Goal: Information Seeking & Learning: Learn about a topic

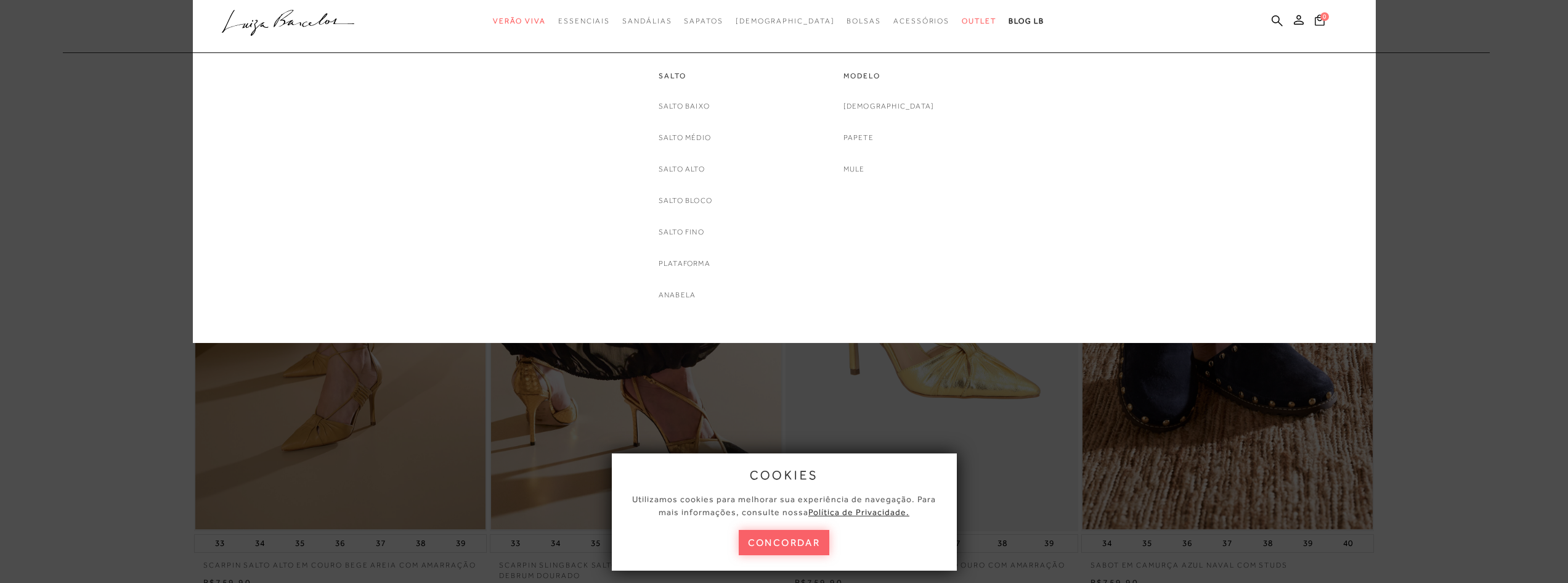
click at [685, 180] on div "Salto Baixo Salto Médio [GEOGRAPHIC_DATA] Salto Bloco [GEOGRAPHIC_DATA] Platafo…" at bounding box center [685, 201] width 54 height 202
click at [0, 0] on link "Salto Alto" at bounding box center [0, 0] width 0 height 0
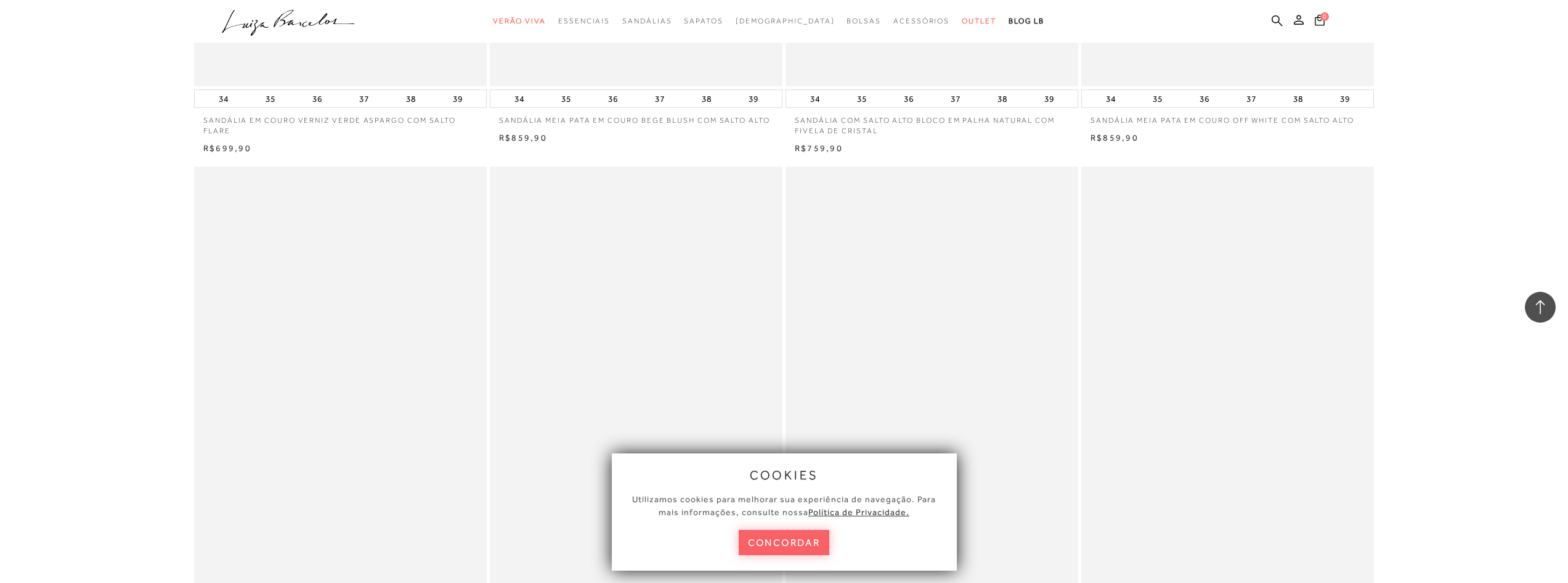
scroll to position [1541, 0]
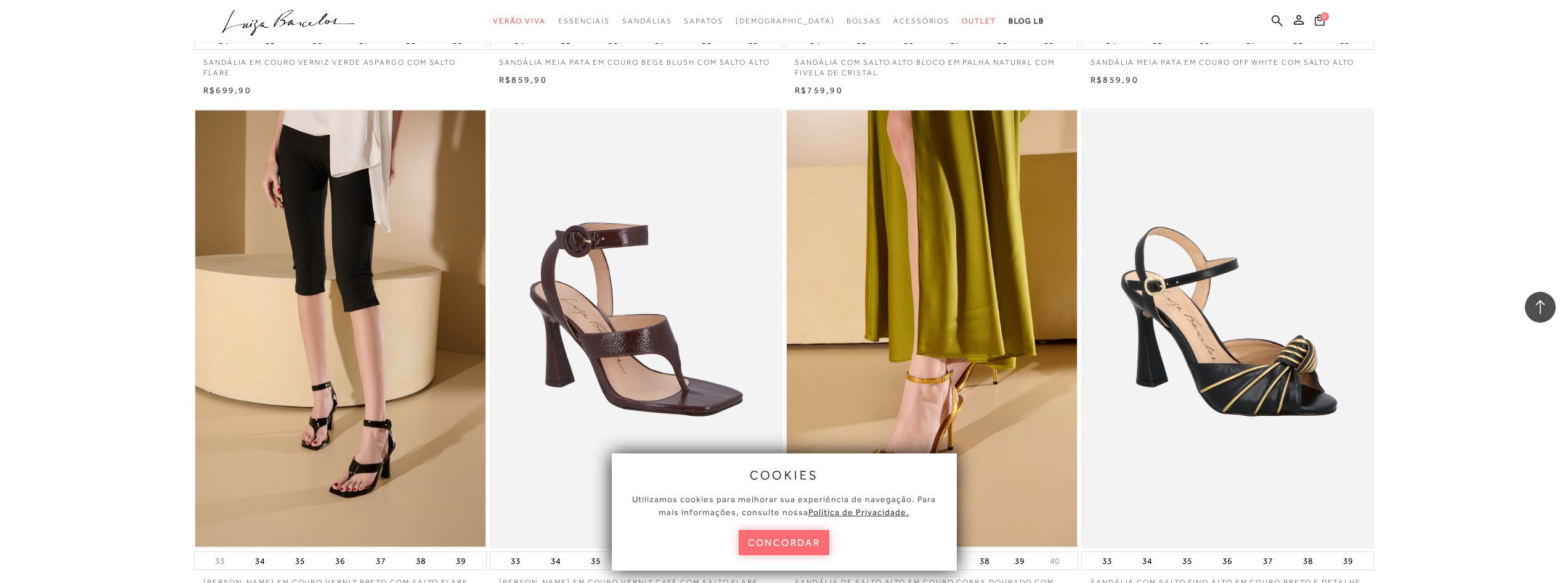
click at [776, 545] on button "concordar" at bounding box center [784, 542] width 91 height 25
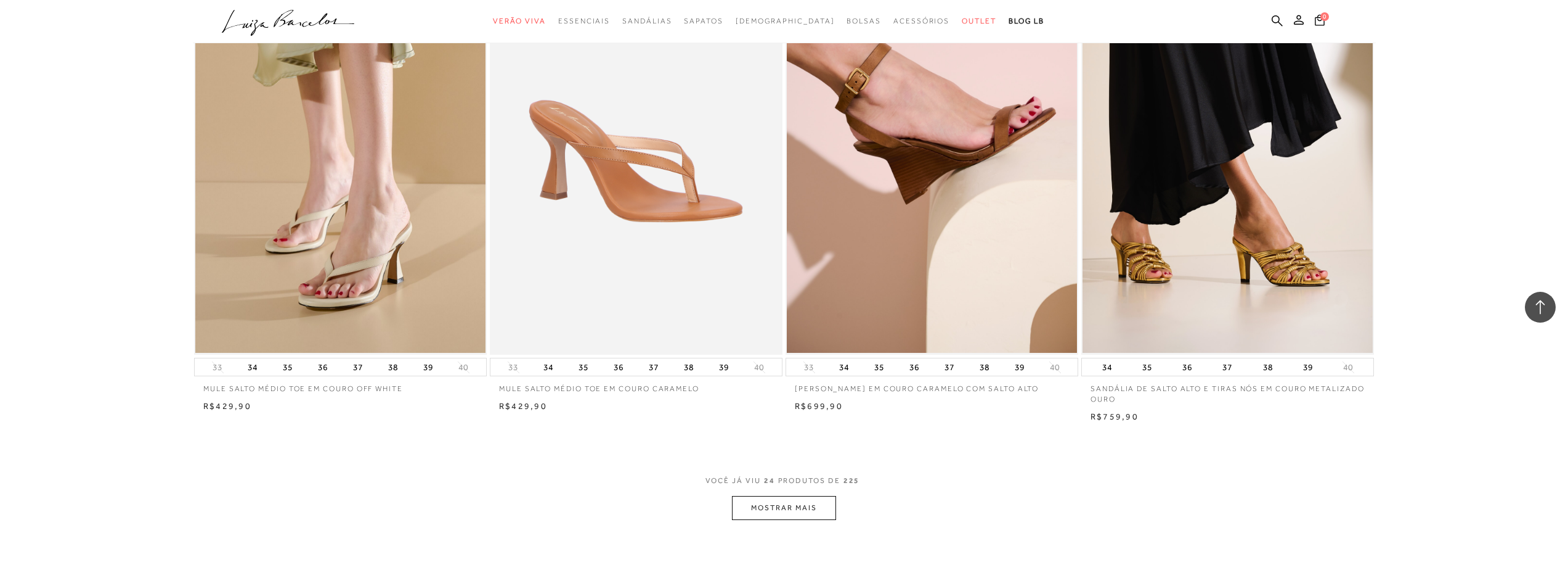
scroll to position [2774, 0]
click at [793, 510] on button "MOSTRAR MAIS" at bounding box center [783, 507] width 103 height 24
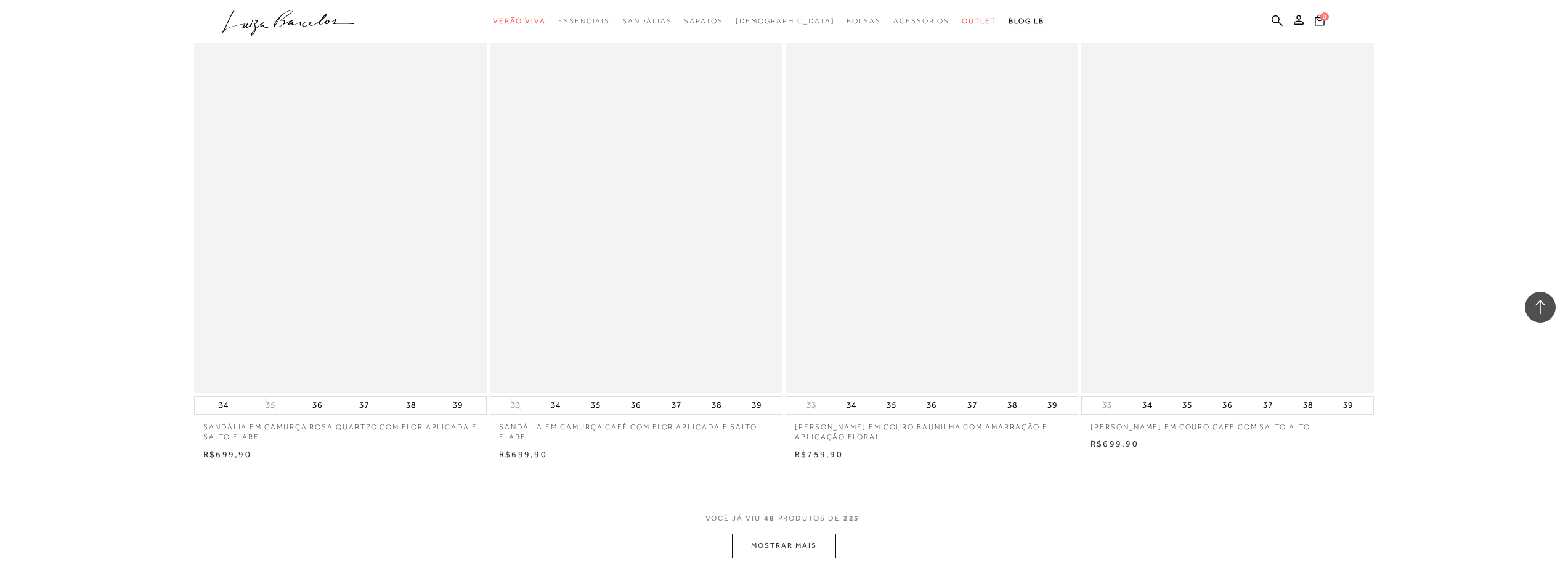
scroll to position [5980, 0]
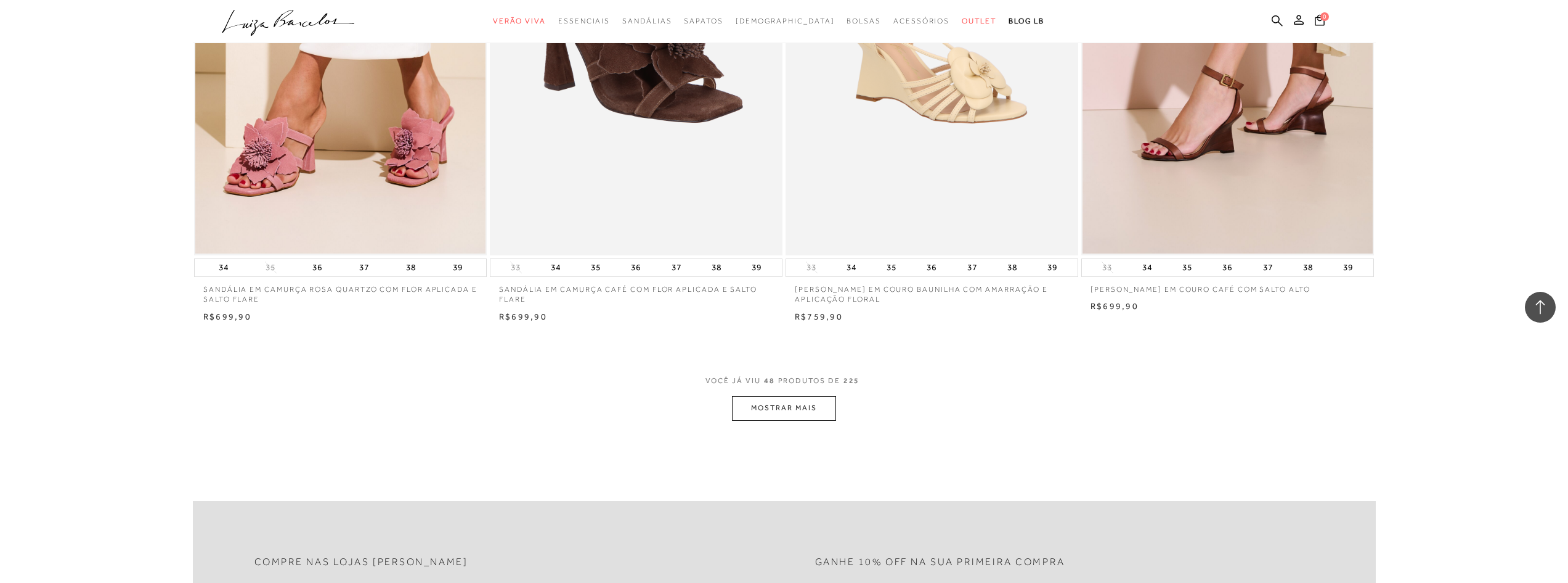
click at [785, 403] on button "MOSTRAR MAIS" at bounding box center [783, 408] width 103 height 24
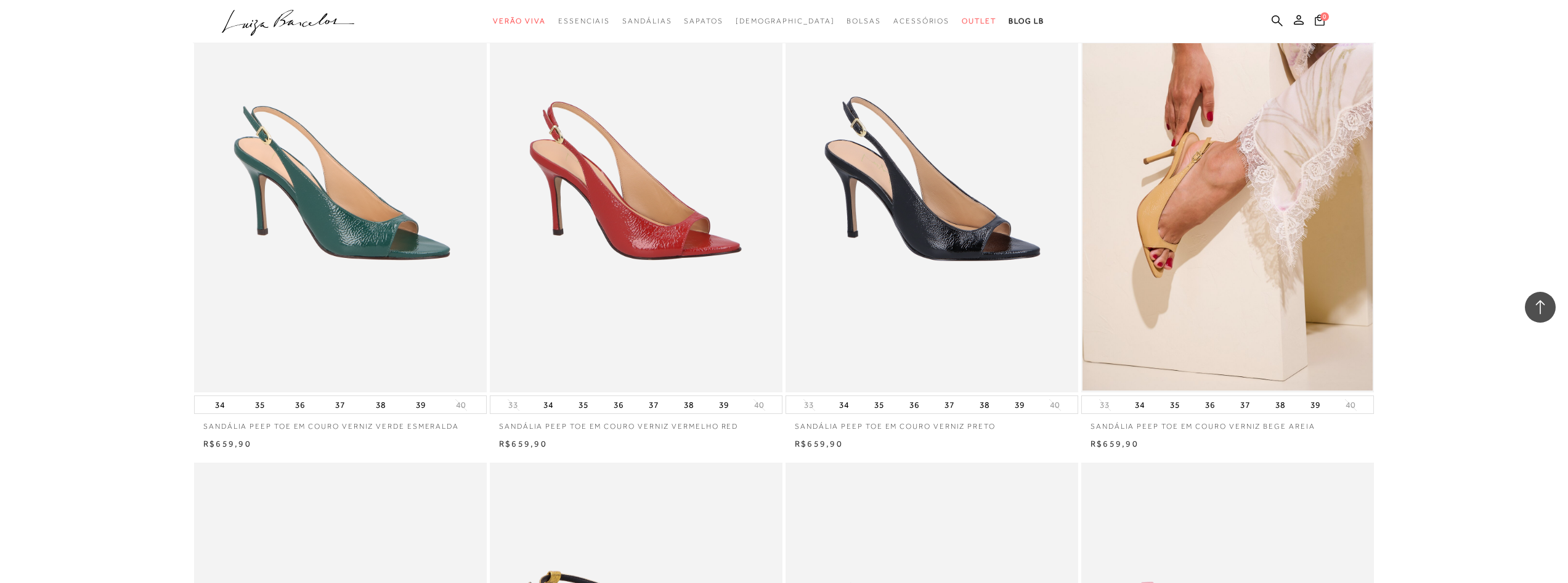
scroll to position [6349, 0]
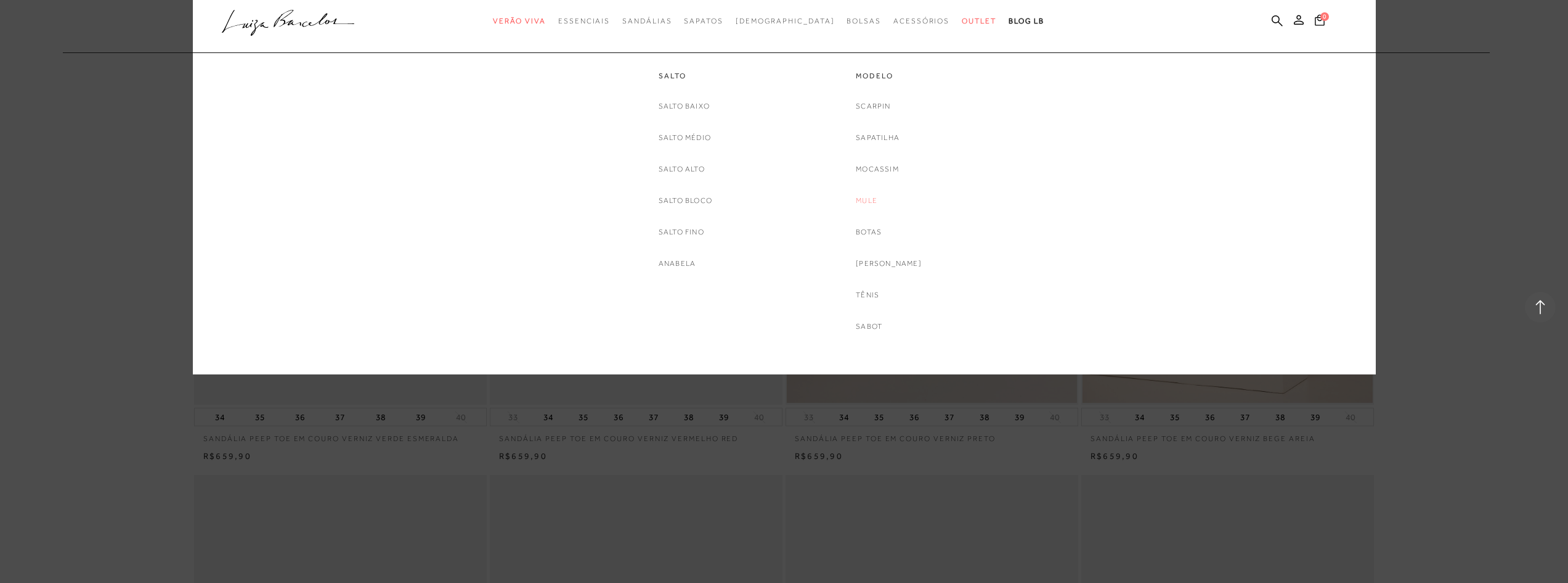
click at [877, 205] on link "Mule" at bounding box center [867, 201] width 22 height 13
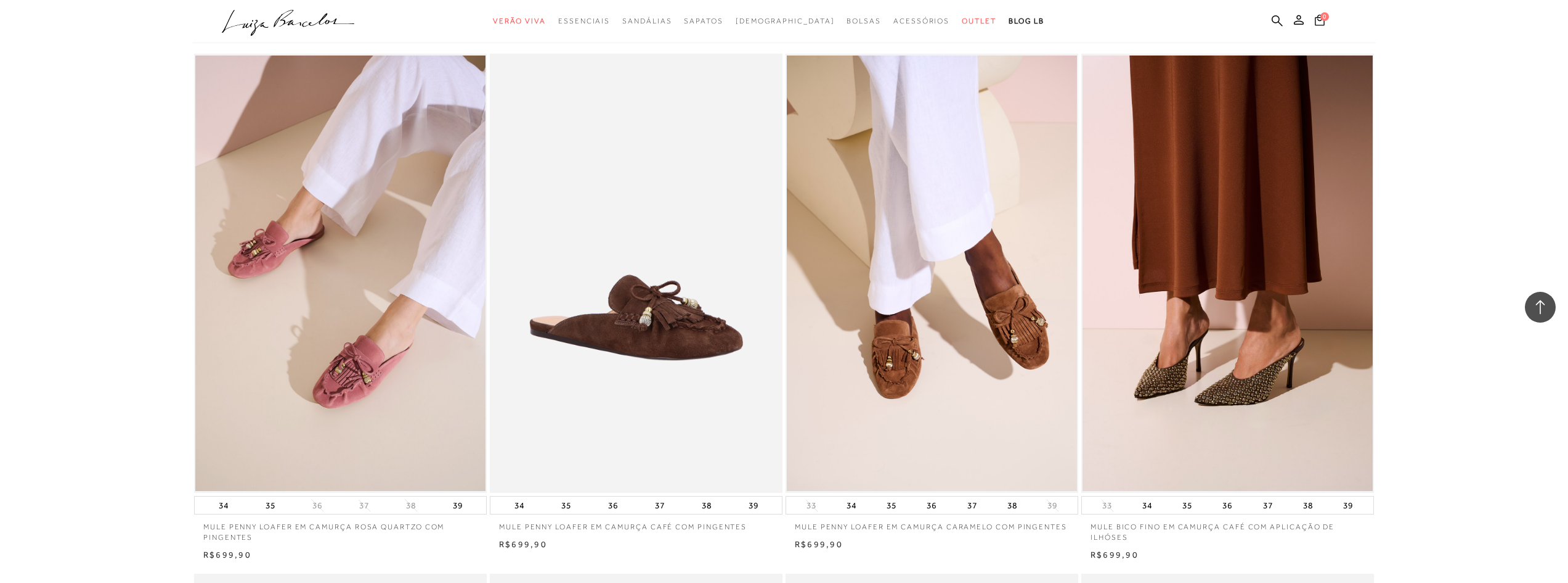
scroll to position [555, 0]
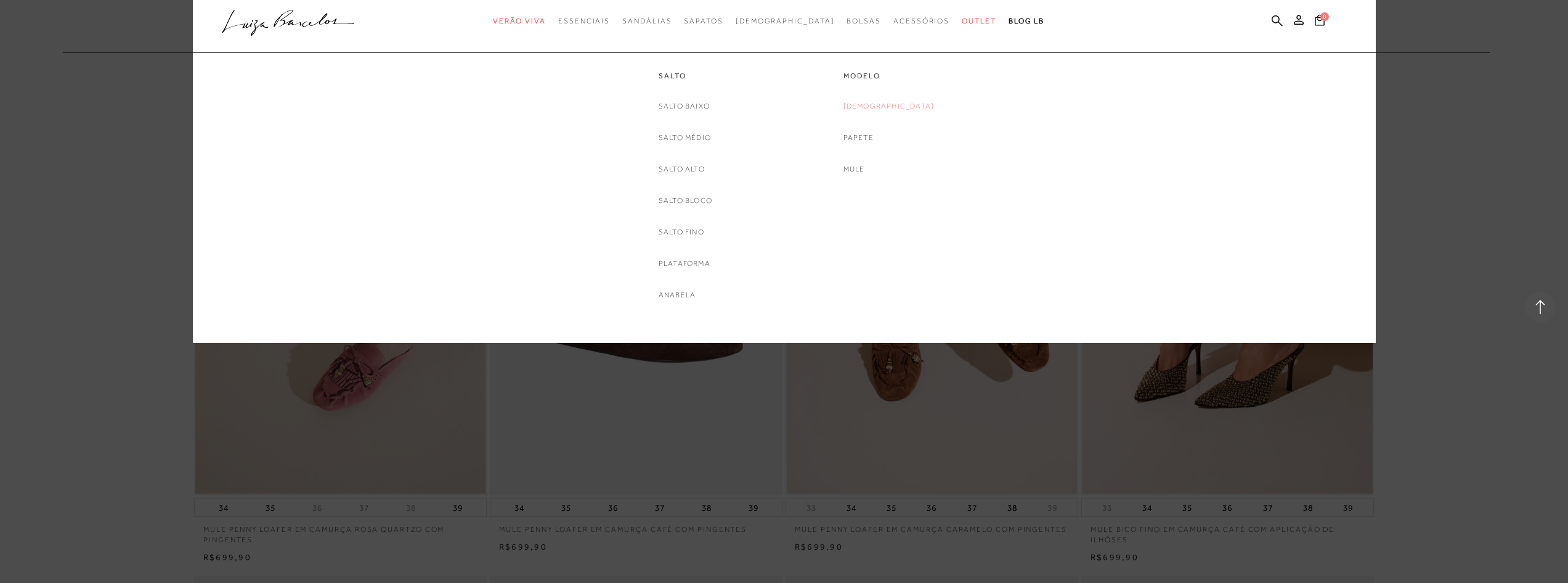
click at [893, 107] on link "[DEMOGRAPHIC_DATA]" at bounding box center [888, 106] width 91 height 13
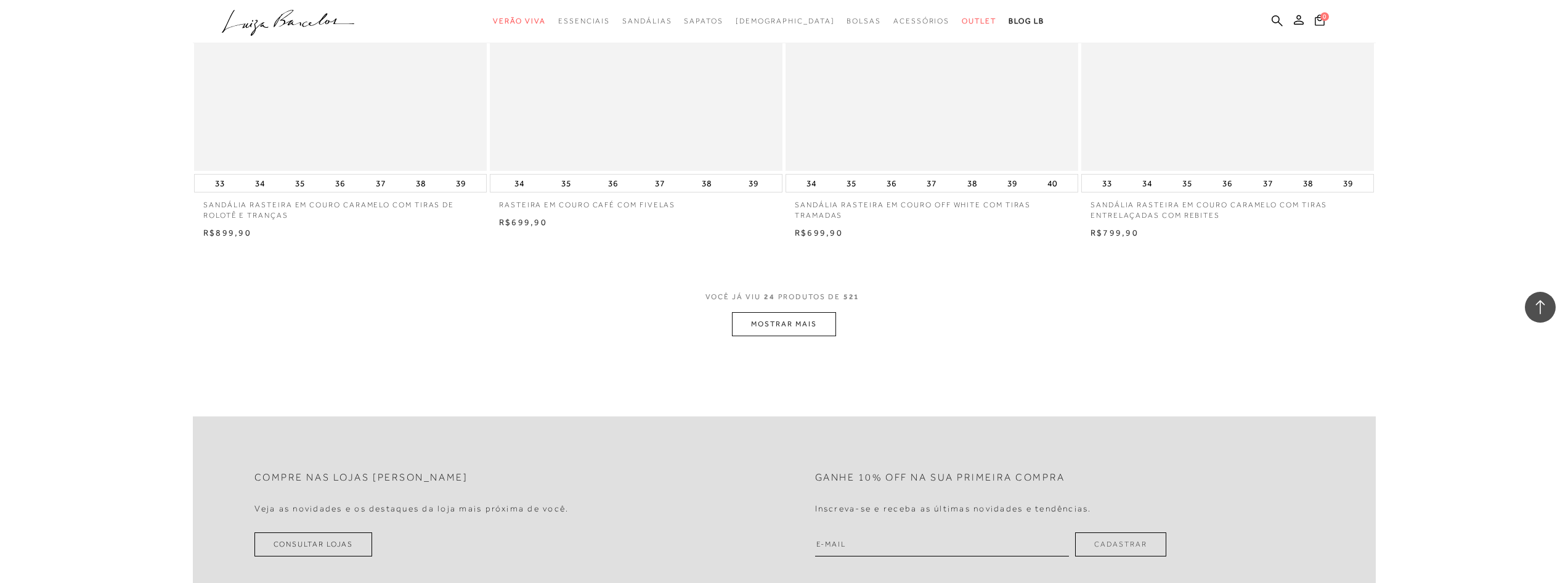
scroll to position [2959, 0]
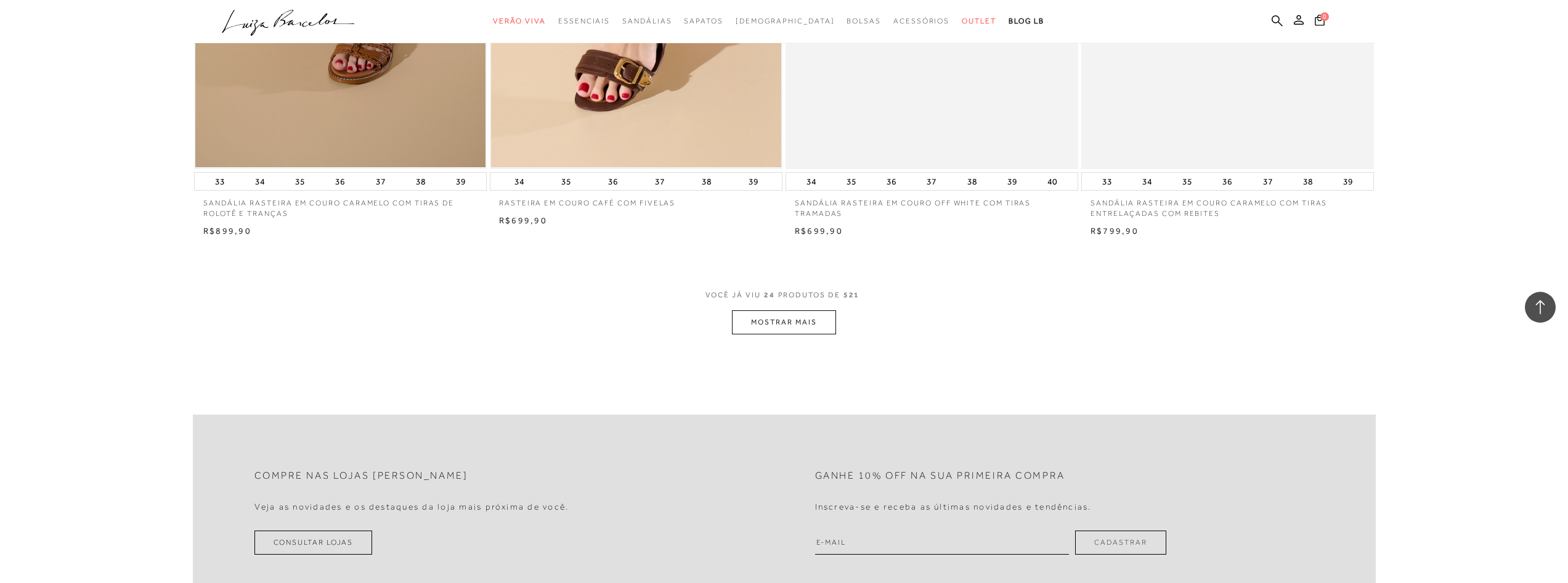
click at [798, 321] on button "MOSTRAR MAIS" at bounding box center [783, 321] width 103 height 24
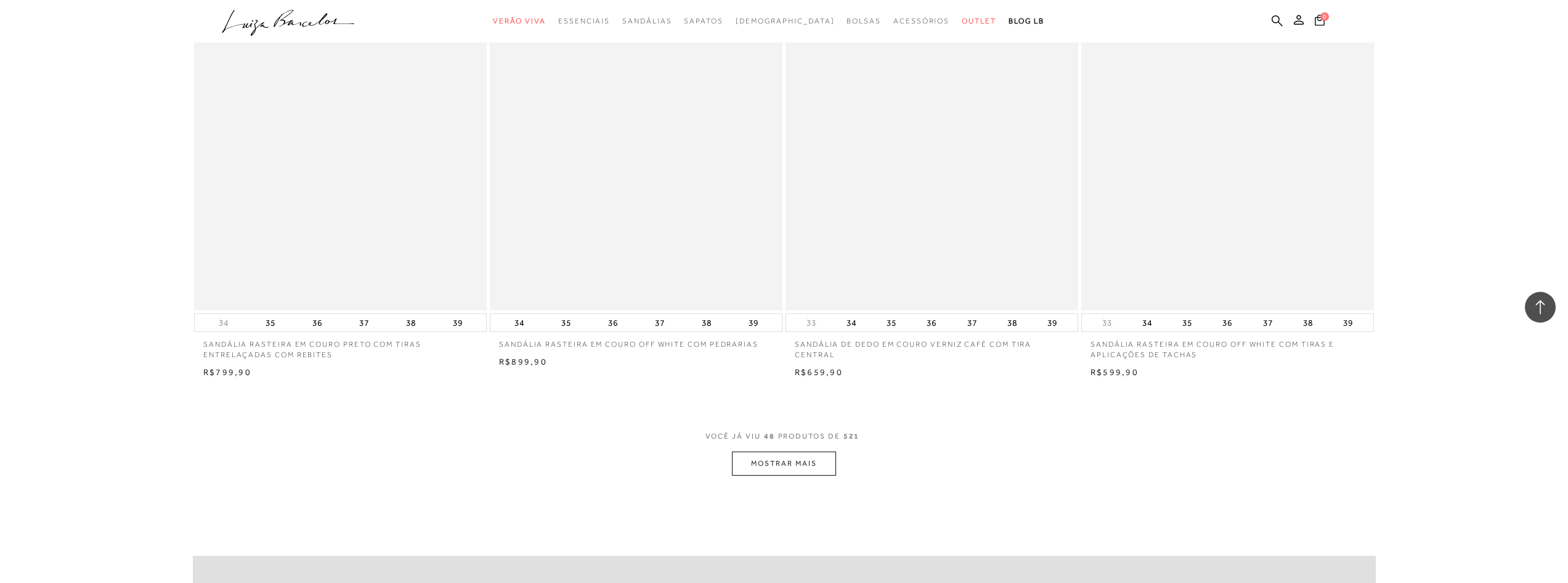
scroll to position [6103, 0]
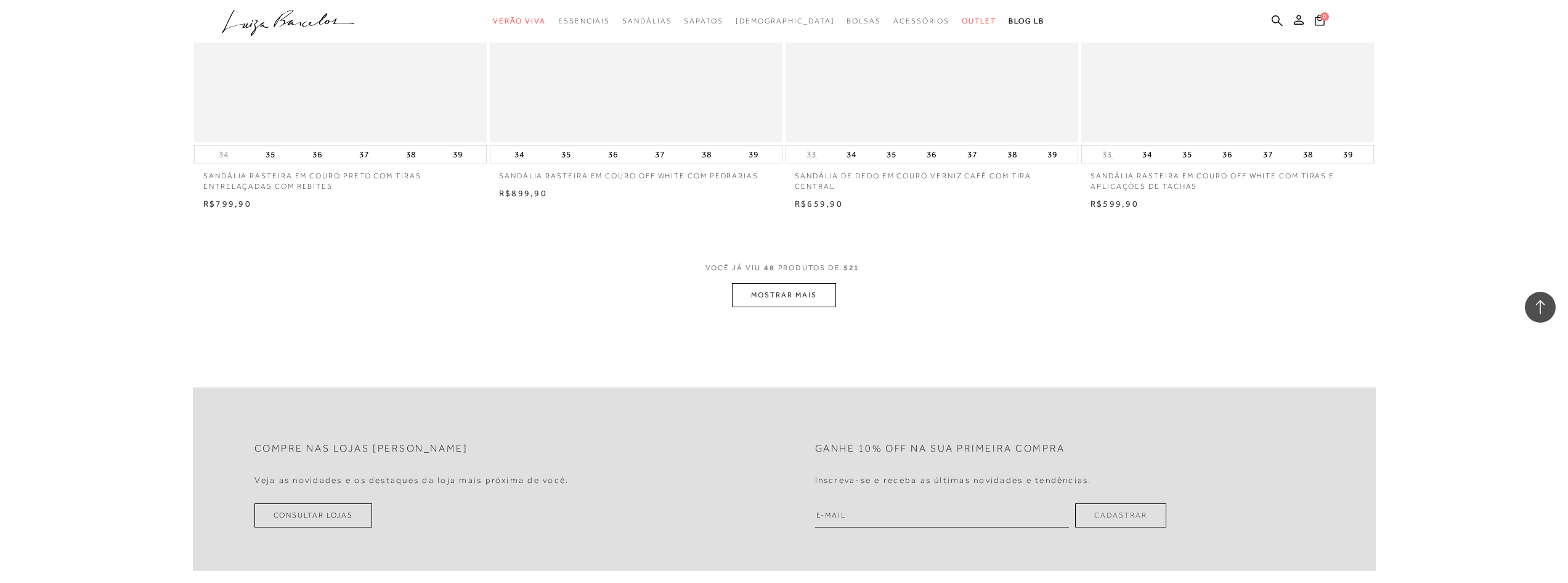
click at [797, 291] on button "MOSTRAR MAIS" at bounding box center [783, 295] width 103 height 24
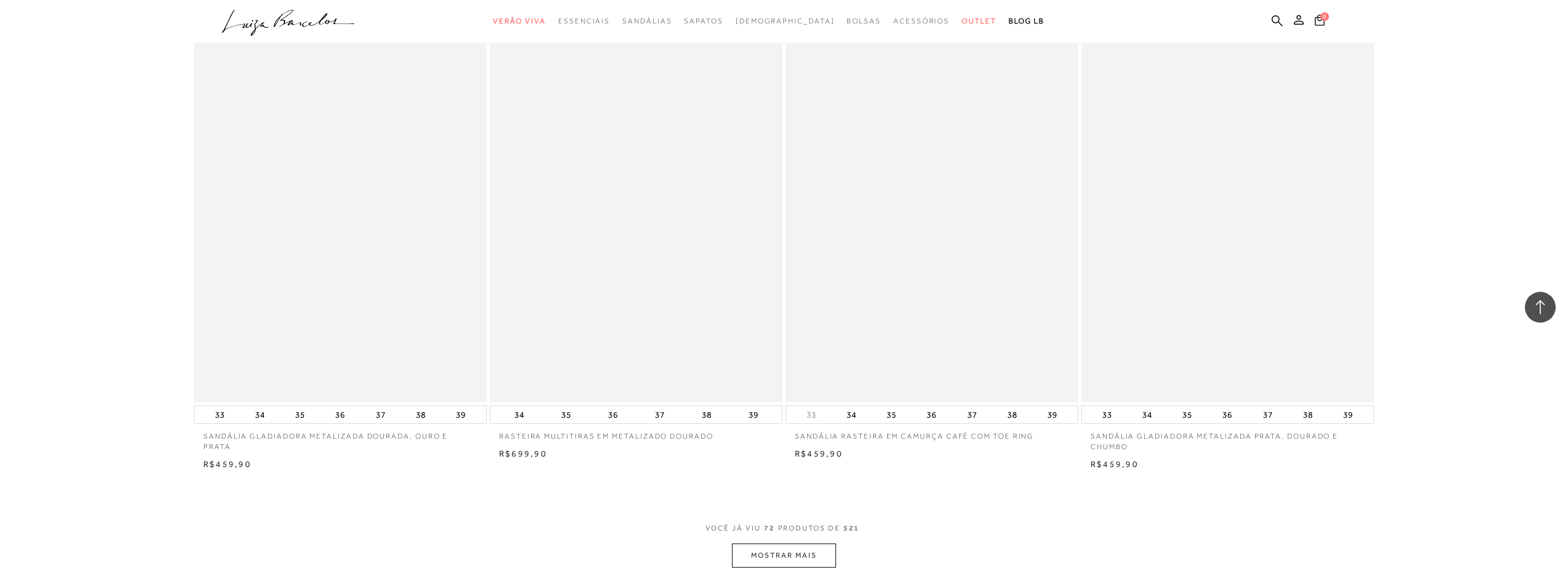
scroll to position [9062, 0]
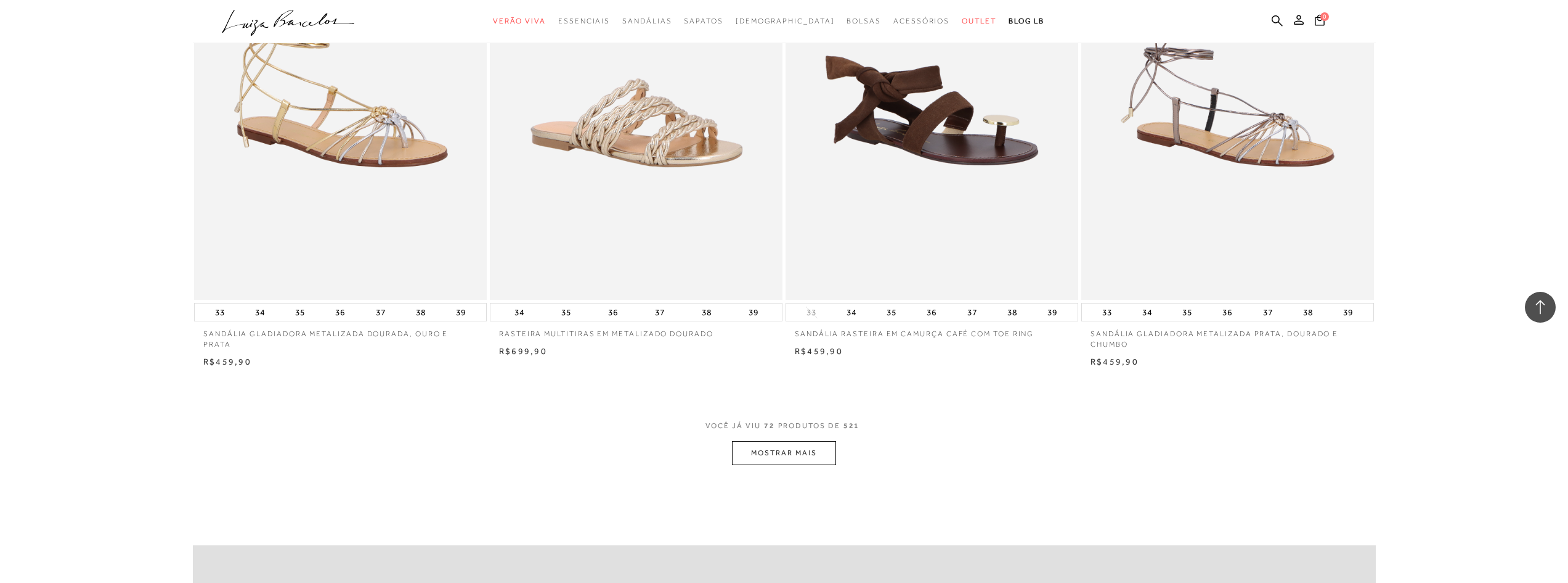
click at [790, 452] on button "MOSTRAR MAIS" at bounding box center [783, 452] width 103 height 24
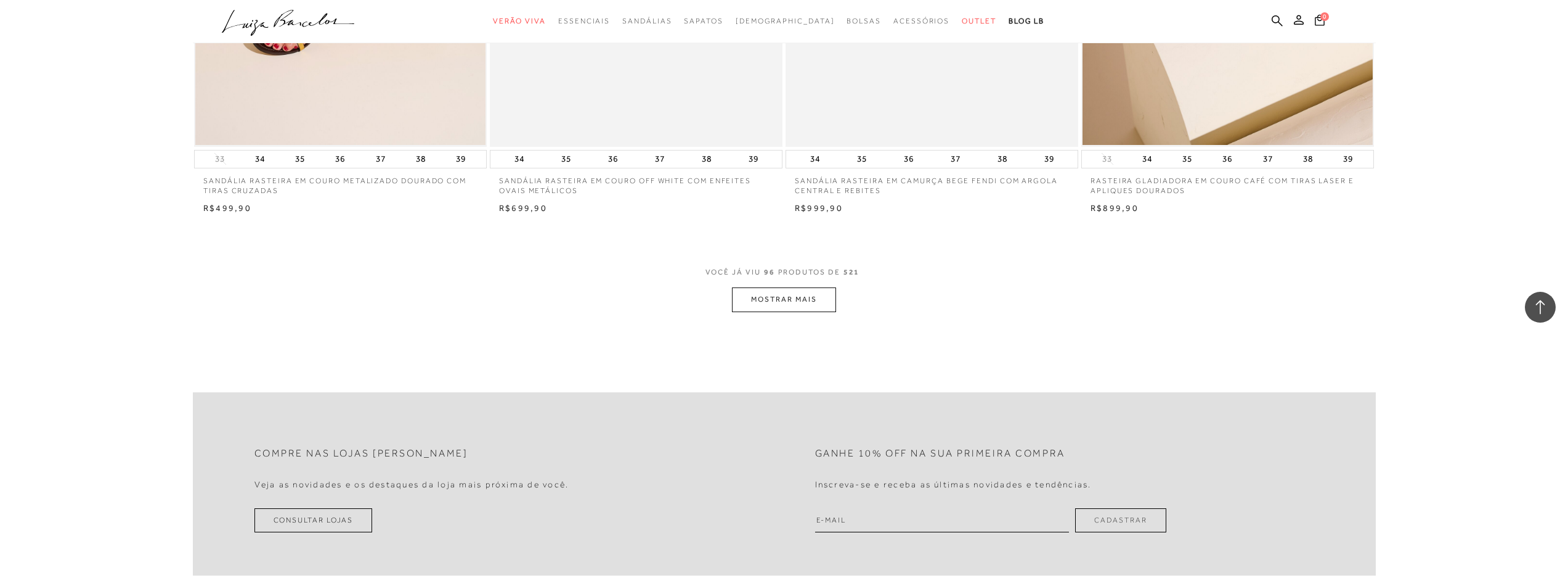
scroll to position [12514, 0]
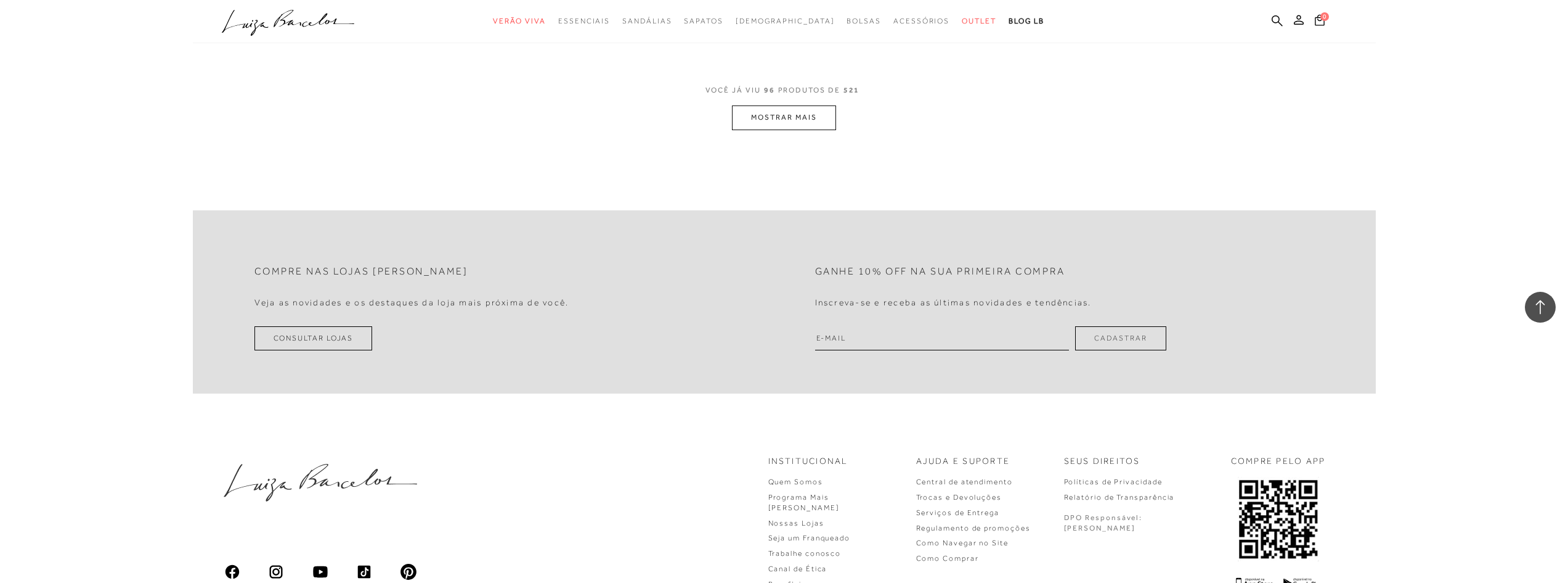
click at [791, 114] on button "MOSTRAR MAIS" at bounding box center [783, 117] width 103 height 24
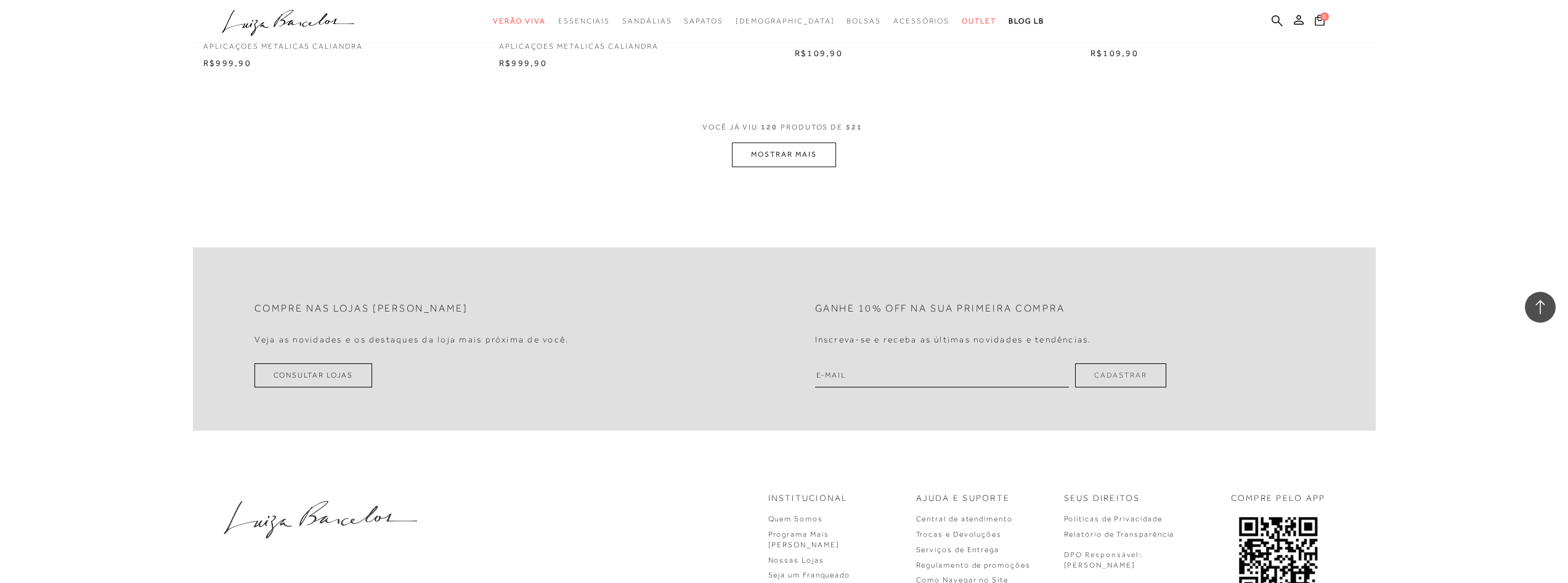
scroll to position [15717, 0]
